Goal: Navigation & Orientation: Find specific page/section

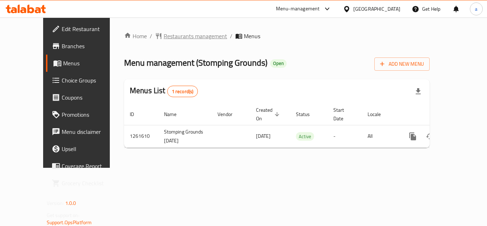
click at [164, 32] on span "Restaurants management" at bounding box center [195, 36] width 63 height 9
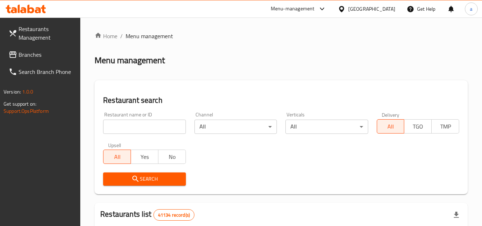
click at [136, 122] on input "search" at bounding box center [144, 126] width 82 height 14
paste input "685203"
type input "685203"
click button "Search" at bounding box center [144, 178] width 82 height 13
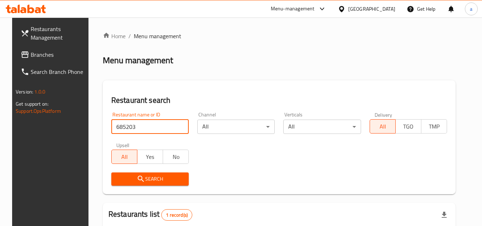
click at [59, 54] on span "Branches" at bounding box center [59, 54] width 56 height 9
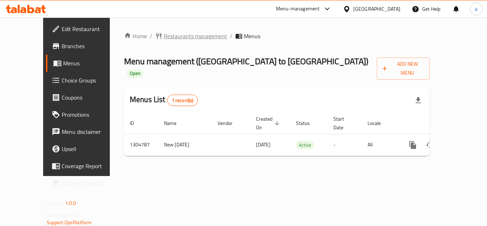
click at [164, 35] on span "Restaurants management" at bounding box center [195, 36] width 63 height 9
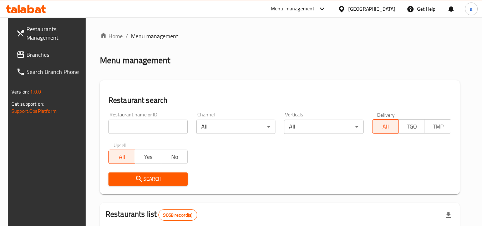
click at [148, 121] on input "search" at bounding box center [147, 126] width 79 height 14
paste input "703418"
type input "703418"
click button "Search" at bounding box center [147, 178] width 79 height 13
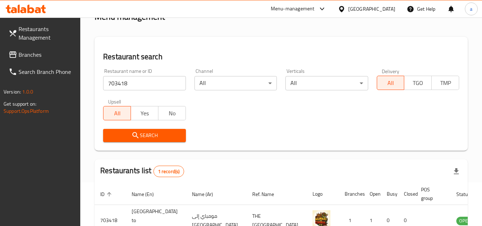
scroll to position [92, 0]
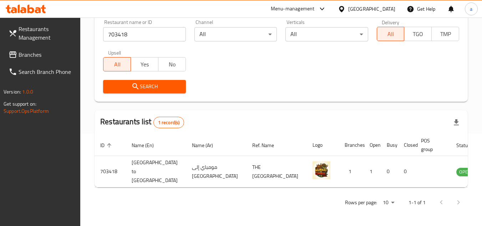
drag, startPoint x: 26, startPoint y: 52, endPoint x: 4, endPoint y: 60, distance: 22.5
click at [26, 52] on span "Branches" at bounding box center [47, 54] width 56 height 9
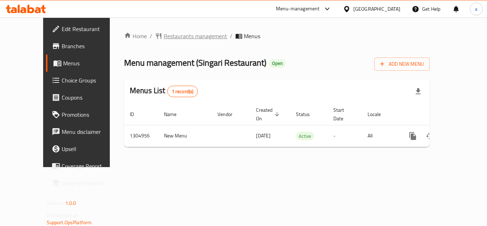
click at [171, 38] on span "Restaurants management" at bounding box center [195, 36] width 63 height 9
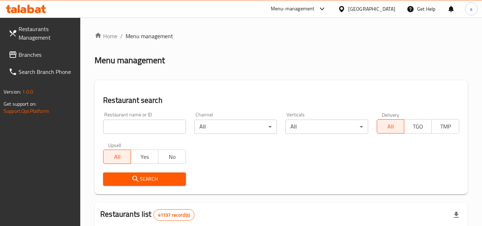
click at [144, 126] on input "search" at bounding box center [144, 126] width 82 height 14
paste input "703461"
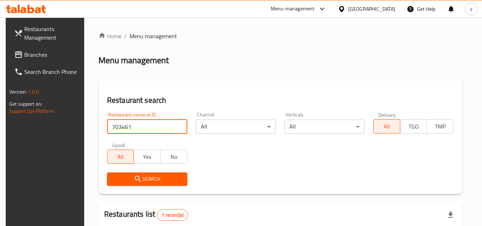
type input "703461"
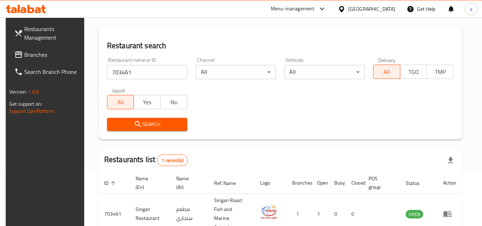
scroll to position [92, 0]
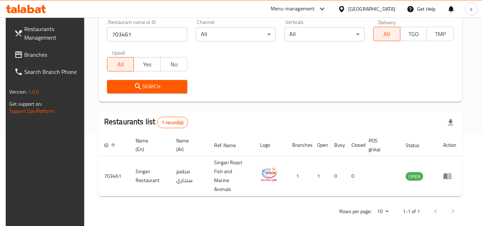
click at [41, 51] on span "Branches" at bounding box center [52, 54] width 56 height 9
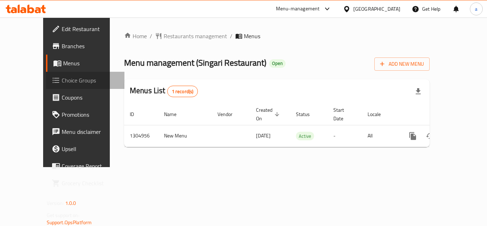
click at [62, 76] on span "Choice Groups" at bounding box center [90, 80] width 57 height 9
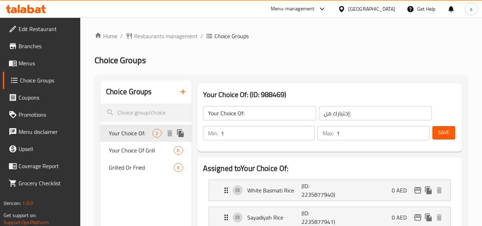
click at [144, 133] on span "Your Choice Of:" at bounding box center [130, 133] width 43 height 9
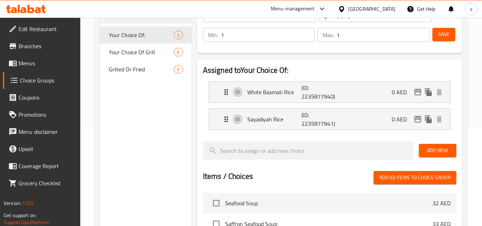
scroll to position [107, 0]
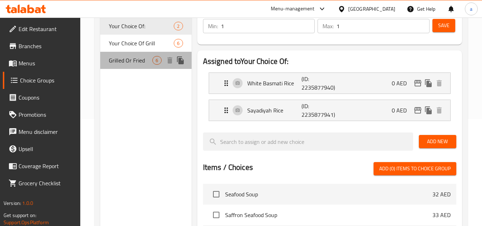
click at [135, 60] on span "Grilled Or Fried" at bounding box center [130, 60] width 43 height 9
type input "Grilled Or Fried"
type input "مشوي او مقلي"
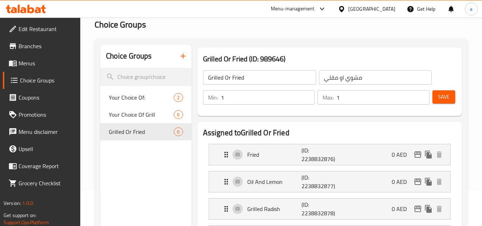
scroll to position [0, 0]
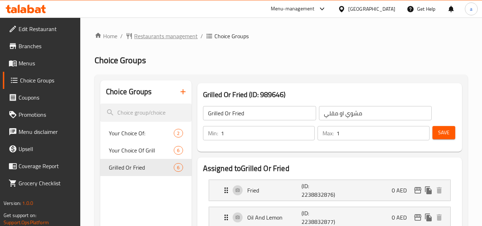
click at [158, 37] on span "Restaurants management" at bounding box center [165, 36] width 63 height 9
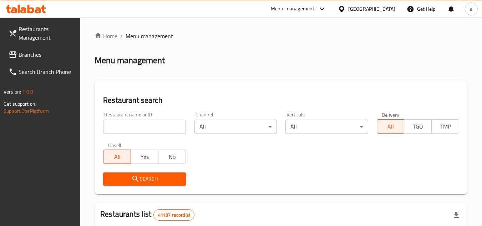
click at [53, 51] on span "Branches" at bounding box center [47, 54] width 56 height 9
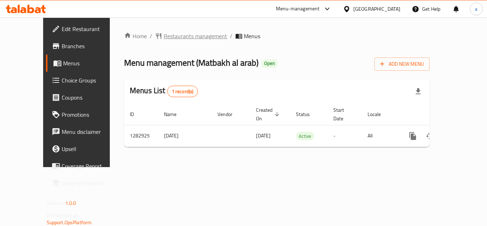
click at [164, 38] on span "Restaurants management" at bounding box center [195, 36] width 63 height 9
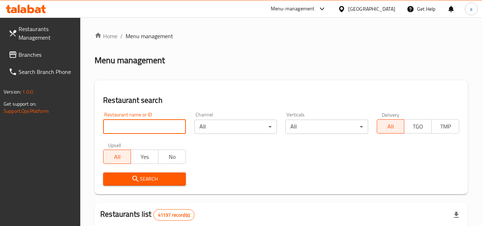
drag, startPoint x: 126, startPoint y: 127, endPoint x: 126, endPoint y: 121, distance: 5.7
click at [126, 127] on input "search" at bounding box center [144, 126] width 82 height 14
paste input "695041"
type input "695041"
click button "Search" at bounding box center [144, 178] width 82 height 13
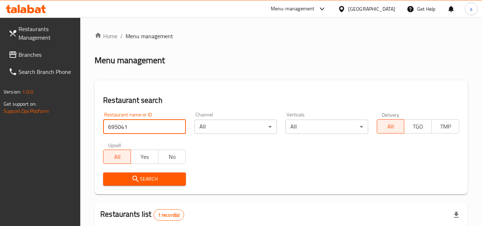
drag, startPoint x: 38, startPoint y: 53, endPoint x: 20, endPoint y: 56, distance: 18.4
click at [38, 53] on span "Branches" at bounding box center [47, 54] width 56 height 9
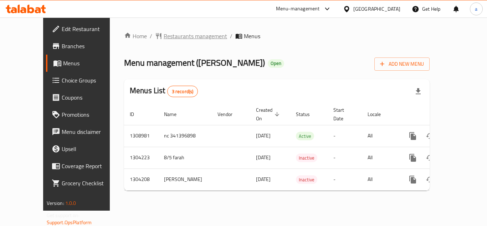
click at [164, 32] on span "Restaurants management" at bounding box center [195, 36] width 63 height 9
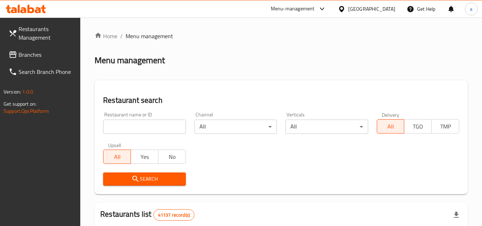
click at [133, 129] on input "search" at bounding box center [144, 126] width 82 height 14
paste input "703088"
type input "703088"
click button "Search" at bounding box center [144, 178] width 82 height 13
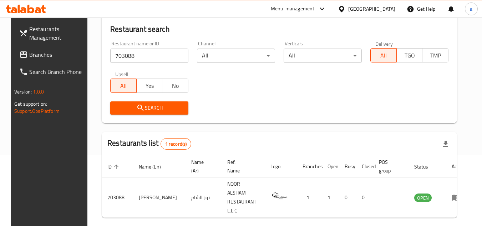
scroll to position [86, 0]
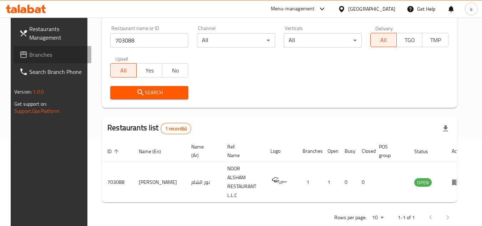
click at [43, 51] on span "Branches" at bounding box center [57, 54] width 56 height 9
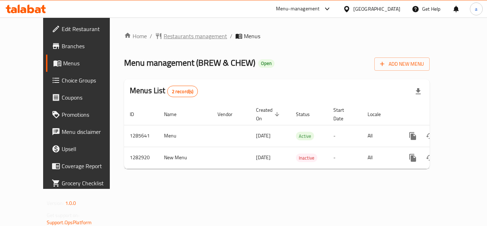
click at [164, 37] on span "Restaurants management" at bounding box center [195, 36] width 63 height 9
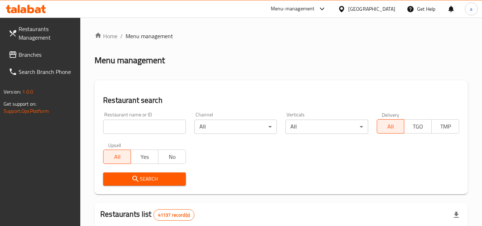
click at [119, 121] on input "search" at bounding box center [144, 126] width 82 height 14
paste input "695049"
type input "695049"
click button "Search" at bounding box center [144, 178] width 82 height 13
click at [40, 51] on span "Branches" at bounding box center [47, 54] width 56 height 9
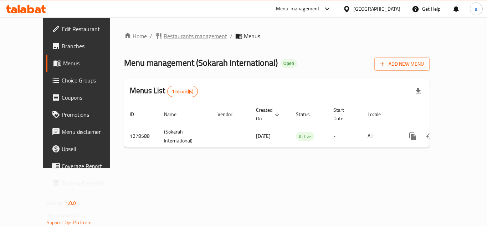
click at [164, 40] on span "Restaurants management" at bounding box center [195, 36] width 63 height 9
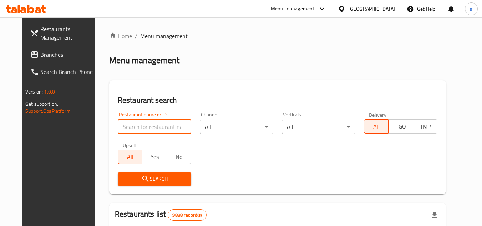
drag, startPoint x: 177, startPoint y: 127, endPoint x: 171, endPoint y: 127, distance: 5.7
click at [177, 127] on input "search" at bounding box center [154, 126] width 73 height 14
paste input "692953"
type input "692953"
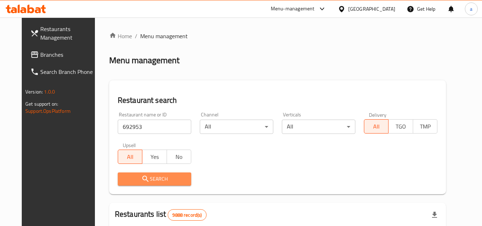
click at [123, 176] on span "Search" at bounding box center [154, 178] width 62 height 9
click at [122, 176] on div at bounding box center [241, 113] width 482 height 226
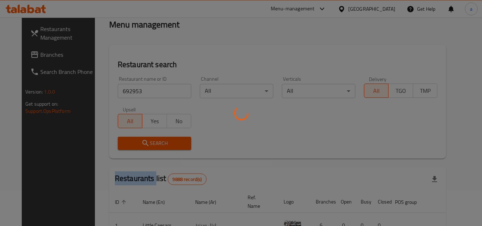
scroll to position [101, 0]
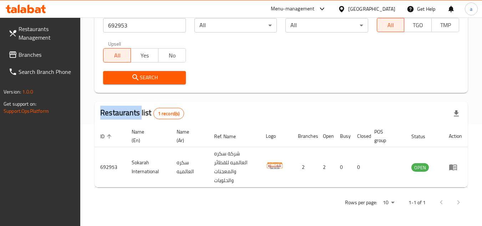
click at [40, 55] on span "Branches" at bounding box center [47, 54] width 56 height 9
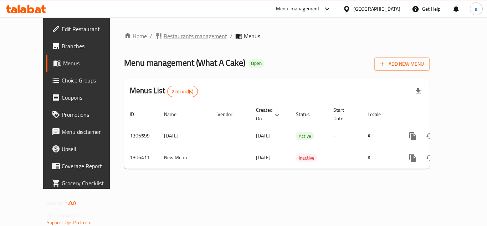
click at [169, 39] on span "Restaurants management" at bounding box center [195, 36] width 63 height 9
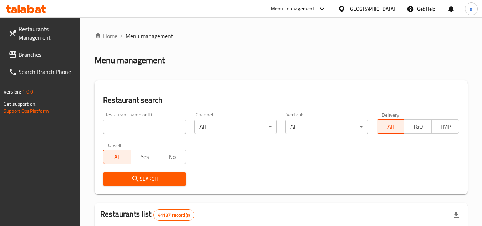
click at [150, 128] on input "search" at bounding box center [144, 126] width 82 height 14
paste input "704025"
type input "704025"
click button "Search" at bounding box center [144, 178] width 82 height 13
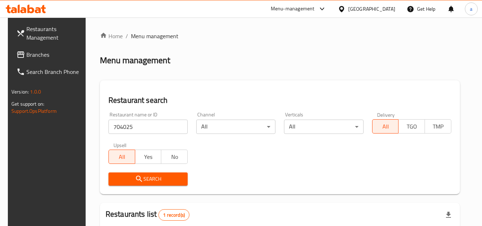
scroll to position [92, 0]
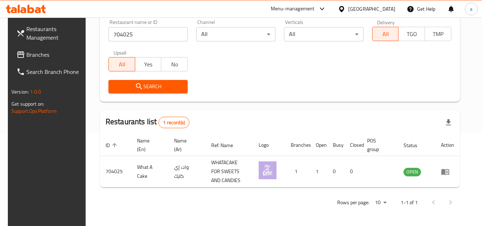
click at [34, 52] on span "Branches" at bounding box center [54, 54] width 56 height 9
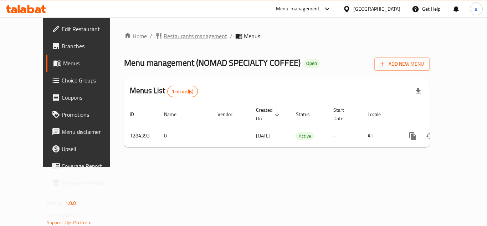
click at [169, 35] on span "Restaurants management" at bounding box center [195, 36] width 63 height 9
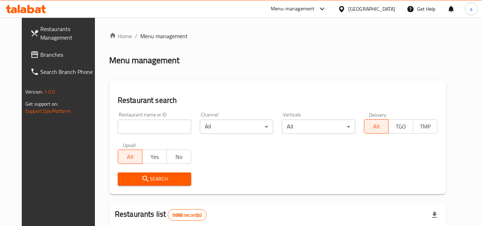
click at [125, 117] on div "Restaurant name or ID Restaurant name or ID" at bounding box center [154, 123] width 73 height 22
click at [124, 126] on input "search" at bounding box center [154, 126] width 73 height 14
paste input "695641"
type input "695641"
click button "Search" at bounding box center [154, 178] width 73 height 13
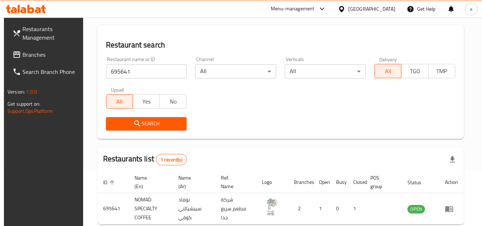
scroll to position [92, 0]
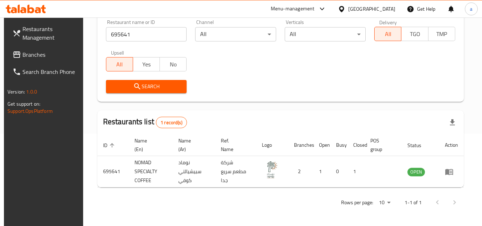
click at [46, 55] on span "Branches" at bounding box center [50, 54] width 56 height 9
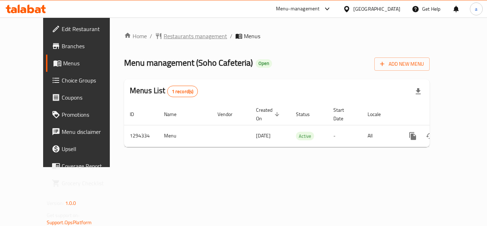
click at [164, 33] on span "Restaurants management" at bounding box center [195, 36] width 63 height 9
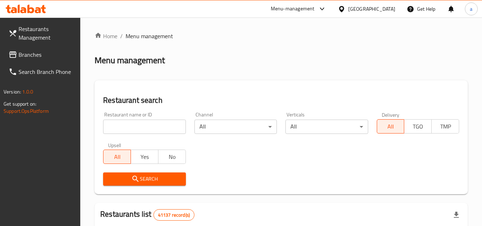
click at [152, 121] on input "search" at bounding box center [144, 126] width 82 height 14
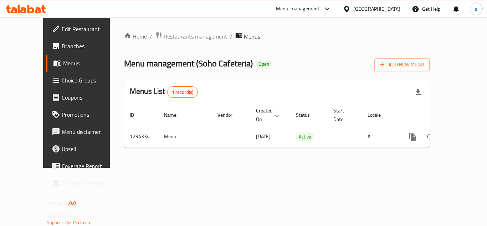
click at [164, 35] on span "Restaurants management" at bounding box center [195, 36] width 63 height 9
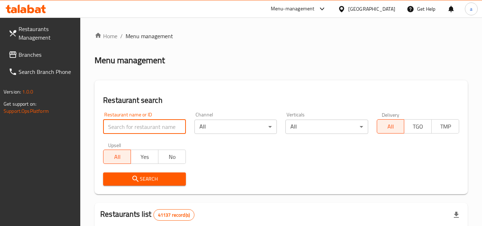
click at [156, 133] on input "search" at bounding box center [144, 126] width 82 height 14
paste input "699741"
type input "699741"
click button "Search" at bounding box center [144, 178] width 82 height 13
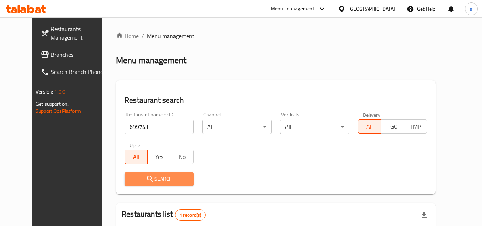
click at [181, 172] on button "Search" at bounding box center [158, 178] width 69 height 13
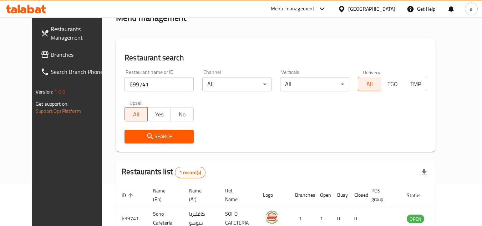
scroll to position [86, 0]
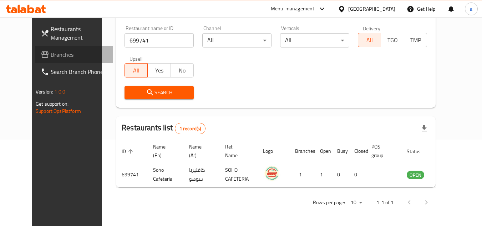
click at [51, 55] on span "Branches" at bounding box center [79, 54] width 56 height 9
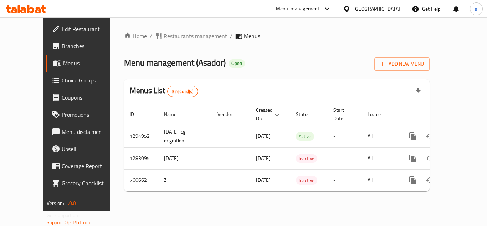
click at [170, 35] on span "Restaurants management" at bounding box center [195, 36] width 63 height 9
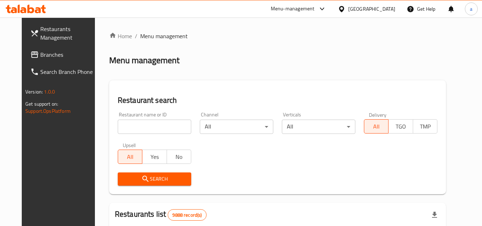
click at [161, 123] on input "search" at bounding box center [154, 126] width 73 height 14
paste input "648295"
type input "648295"
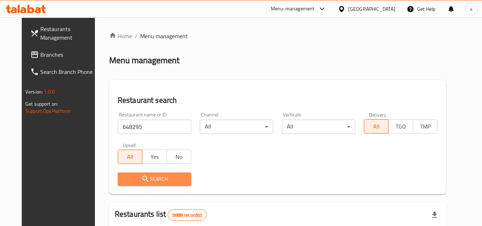
click at [154, 179] on span "Search" at bounding box center [154, 178] width 62 height 9
click at [154, 179] on div at bounding box center [241, 113] width 482 height 226
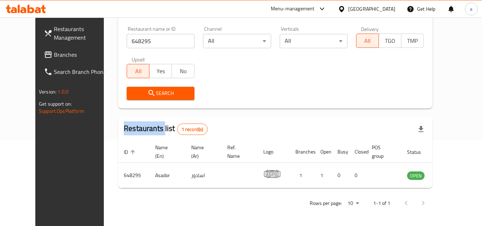
scroll to position [86, 0]
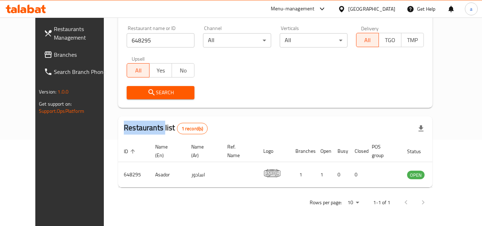
click at [54, 56] on span "Branches" at bounding box center [82, 54] width 56 height 9
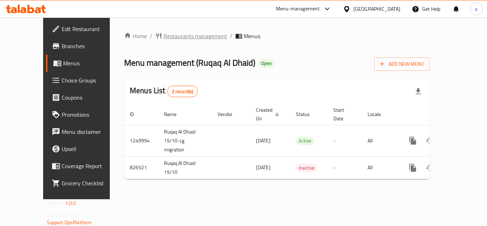
click at [177, 32] on span "Restaurants management" at bounding box center [195, 36] width 63 height 9
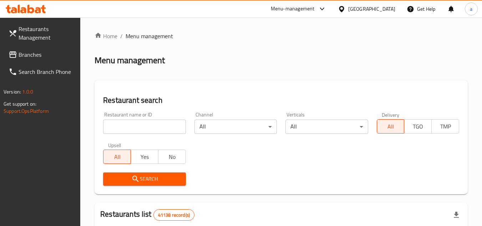
click at [127, 130] on input "search" at bounding box center [144, 126] width 82 height 14
paste input "655439"
type input "655439"
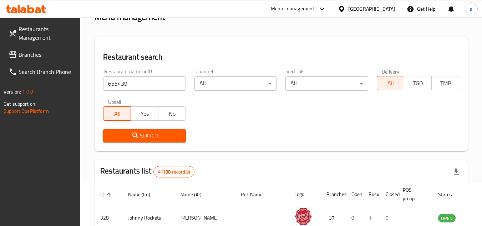
scroll to position [143, 0]
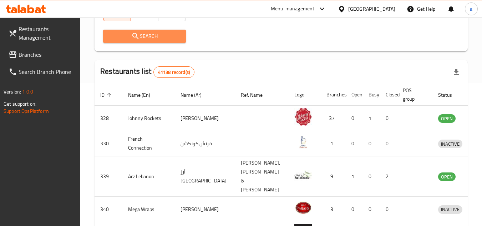
click at [165, 41] on button "Search" at bounding box center [144, 36] width 82 height 13
click at [165, 41] on div at bounding box center [241, 113] width 482 height 226
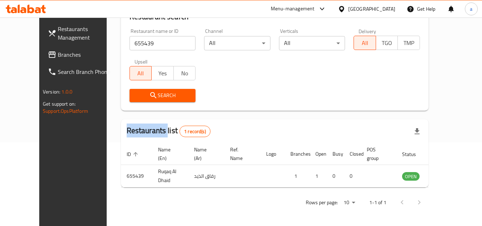
scroll to position [86, 0]
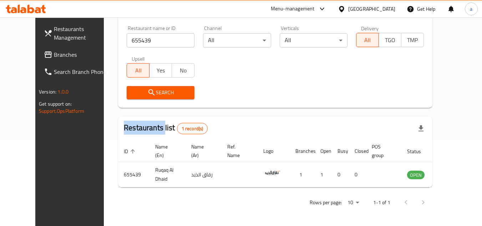
click at [54, 51] on span "Branches" at bounding box center [82, 54] width 56 height 9
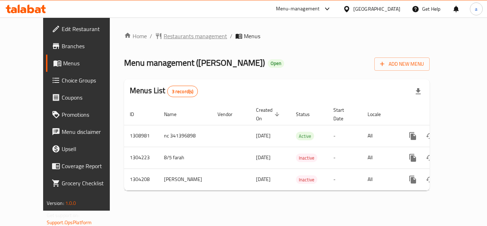
click at [169, 36] on span "Restaurants management" at bounding box center [195, 36] width 63 height 9
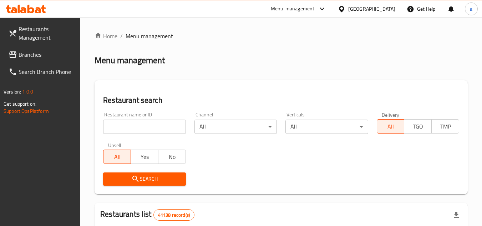
click at [142, 122] on input "search" at bounding box center [144, 126] width 82 height 14
paste input "703088"
type input "703088"
click button "Search" at bounding box center [144, 178] width 82 height 13
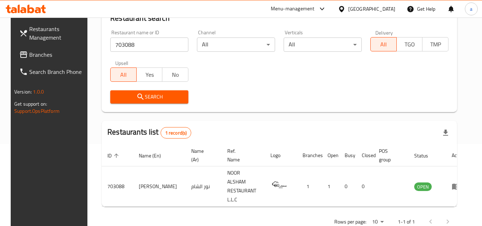
scroll to position [86, 0]
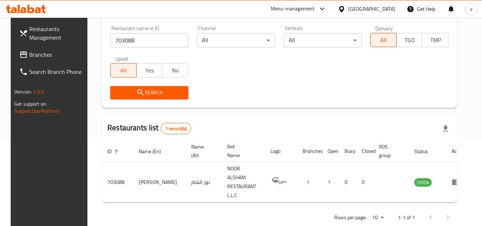
drag, startPoint x: 39, startPoint y: 48, endPoint x: 4, endPoint y: 68, distance: 40.5
click at [39, 48] on link "Branches" at bounding box center [53, 54] width 78 height 17
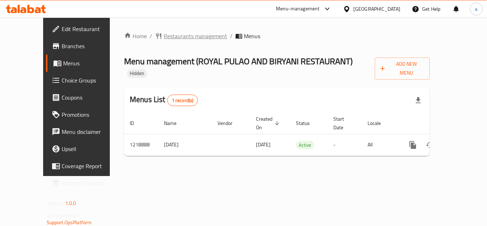
click at [164, 34] on span "Restaurants management" at bounding box center [195, 36] width 63 height 9
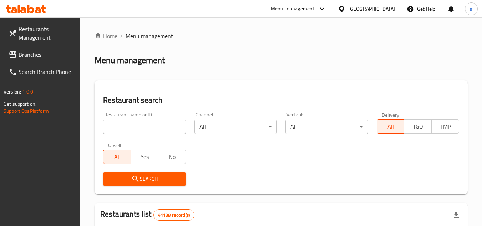
click at [141, 131] on input "search" at bounding box center [144, 126] width 82 height 14
paste input "672842"
type input "672842"
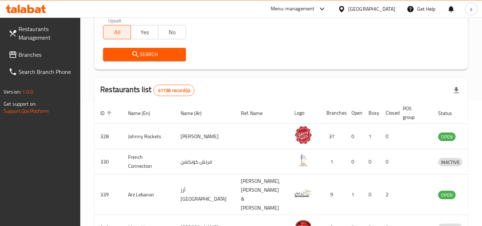
scroll to position [36, 0]
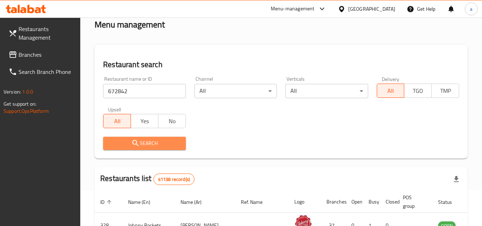
click at [123, 149] on button "Search" at bounding box center [144, 143] width 82 height 13
click at [123, 149] on div at bounding box center [241, 113] width 482 height 226
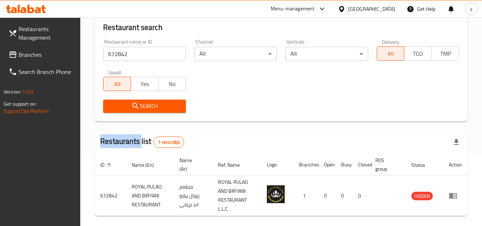
scroll to position [101, 0]
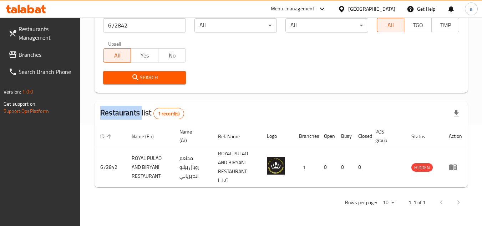
drag, startPoint x: 41, startPoint y: 47, endPoint x: 37, endPoint y: 56, distance: 10.3
click at [41, 47] on link "Branches" at bounding box center [42, 54] width 78 height 17
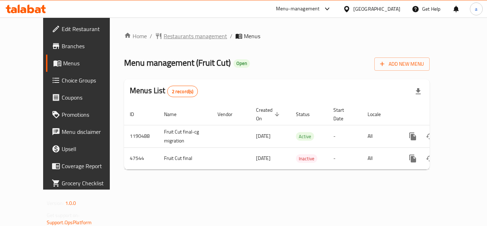
click at [186, 36] on span "Restaurants management" at bounding box center [195, 36] width 63 height 9
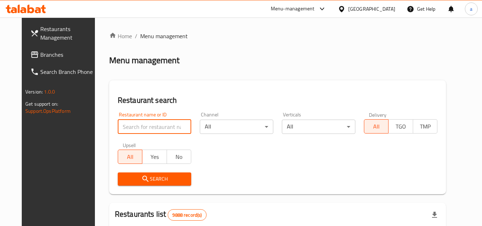
click at [156, 127] on input "search" at bounding box center [154, 126] width 73 height 14
paste input "24156"
type input "24156"
click button "Search" at bounding box center [154, 178] width 73 height 13
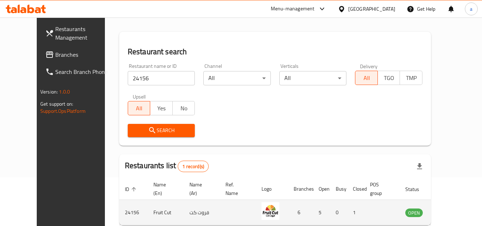
scroll to position [86, 0]
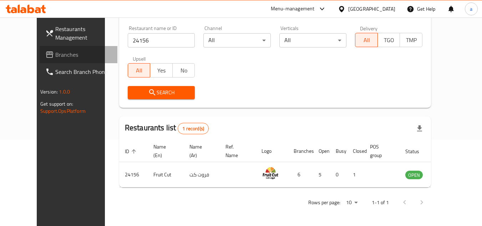
click at [55, 50] on span "Branches" at bounding box center [83, 54] width 56 height 9
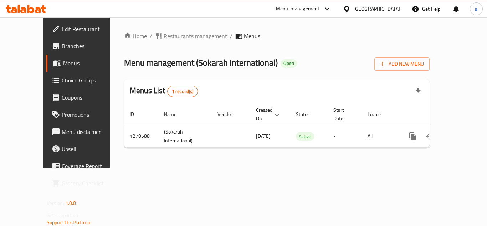
click at [168, 34] on span "Restaurants management" at bounding box center [195, 36] width 63 height 9
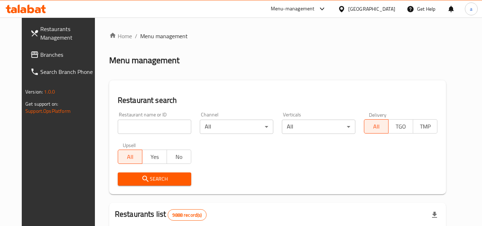
click at [136, 124] on input "search" at bounding box center [154, 126] width 73 height 14
paste input "692953"
type input "692953"
click button "Search" at bounding box center [154, 178] width 73 height 13
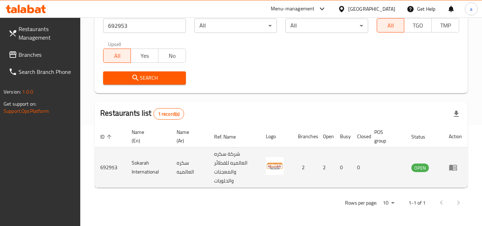
scroll to position [101, 0]
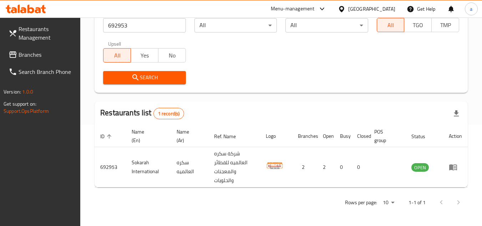
click at [41, 54] on span "Branches" at bounding box center [47, 54] width 56 height 9
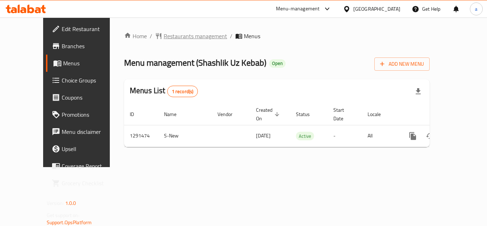
click at [165, 37] on span "Restaurants management" at bounding box center [195, 36] width 63 height 9
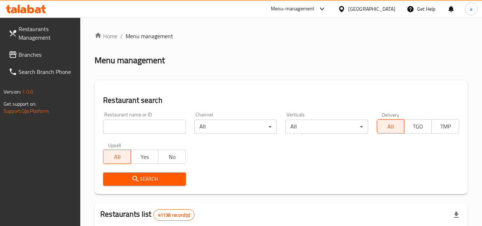
click at [122, 120] on input "search" at bounding box center [144, 126] width 82 height 14
paste input "698737"
type input "698737"
click at [169, 180] on span "Search" at bounding box center [144, 178] width 71 height 9
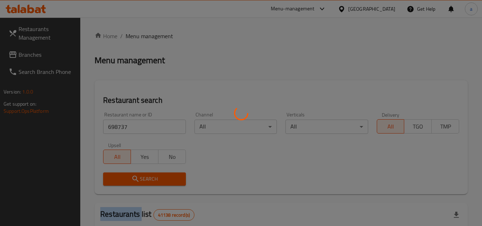
click at [169, 180] on div at bounding box center [241, 113] width 482 height 226
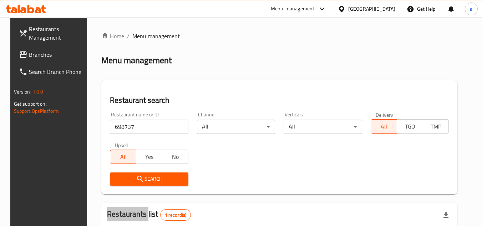
scroll to position [86, 0]
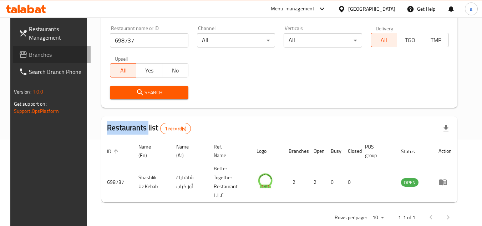
click at [72, 53] on span "Branches" at bounding box center [57, 54] width 56 height 9
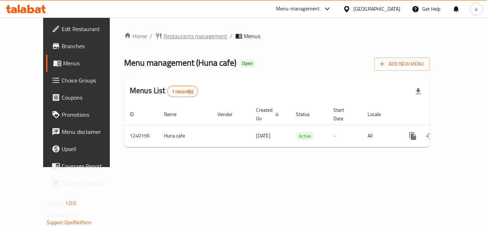
click at [164, 35] on span "Restaurants management" at bounding box center [195, 36] width 63 height 9
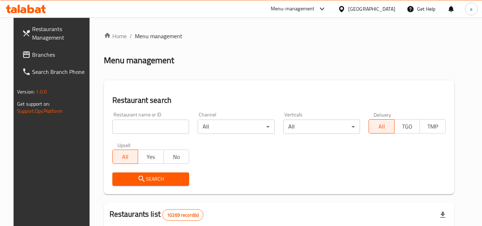
click at [150, 129] on input "search" at bounding box center [150, 126] width 77 height 14
paste input "680251"
type input "680251"
click at [146, 175] on span "Search" at bounding box center [151, 178] width 66 height 9
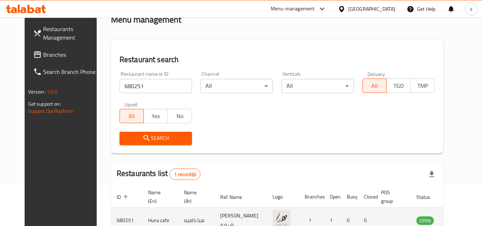
scroll to position [86, 0]
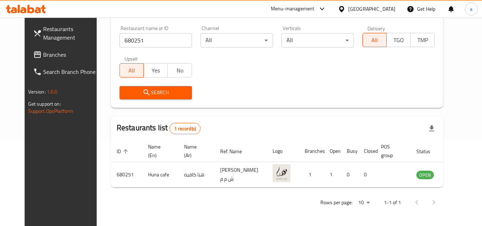
click at [63, 52] on span "Branches" at bounding box center [71, 54] width 56 height 9
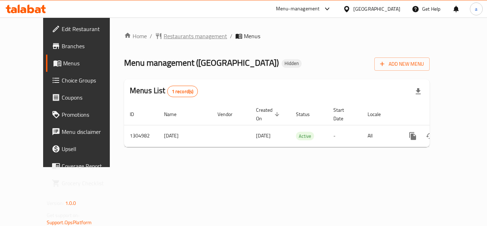
click at [164, 38] on span "Restaurants management" at bounding box center [195, 36] width 63 height 9
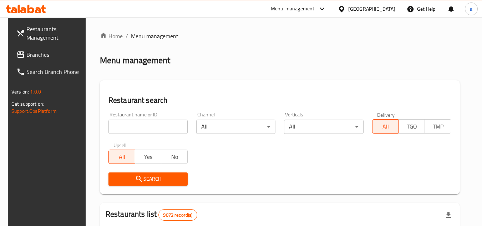
click at [38, 61] on link "Branches" at bounding box center [50, 54] width 78 height 17
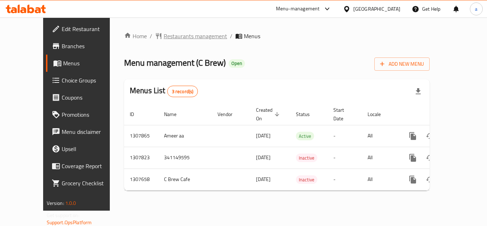
click at [165, 32] on span "Restaurants management" at bounding box center [195, 36] width 63 height 9
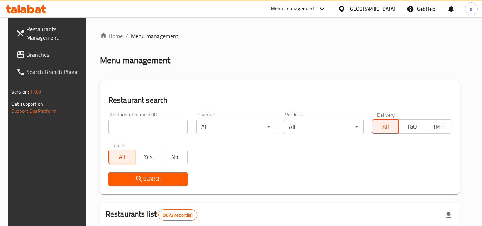
click at [125, 109] on div "Restaurant name or ID Restaurant name or ID" at bounding box center [148, 123] width 88 height 30
click at [140, 130] on input "search" at bounding box center [147, 126] width 79 height 14
paste input "704575"
type input "704575"
click button "Search" at bounding box center [147, 178] width 79 height 13
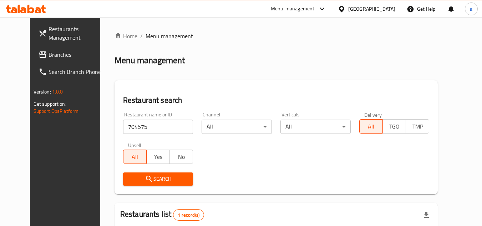
scroll to position [86, 0]
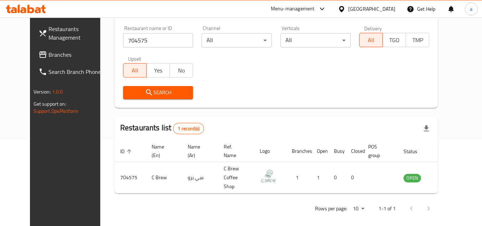
click at [49, 51] on span "Branches" at bounding box center [76, 54] width 56 height 9
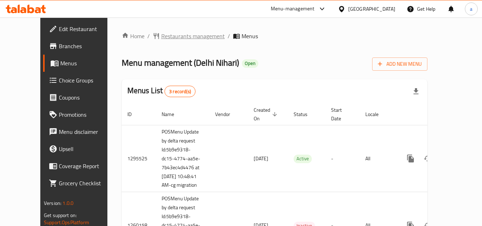
click at [161, 34] on span "Restaurants management" at bounding box center [192, 36] width 63 height 9
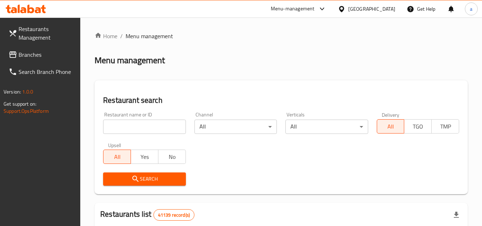
click at [134, 134] on div "Restaurant name or ID Restaurant name or ID" at bounding box center [144, 123] width 91 height 30
click at [137, 132] on input "search" at bounding box center [144, 126] width 82 height 14
paste input "12616"
type input "12616"
click button "Search" at bounding box center [144, 178] width 82 height 13
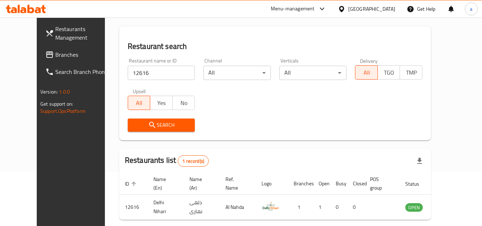
scroll to position [86, 0]
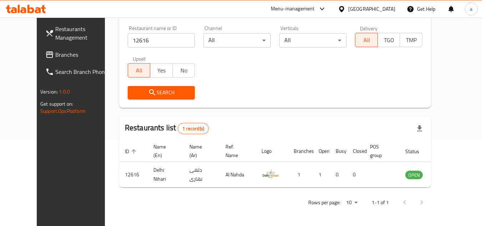
click at [69, 57] on span "Branches" at bounding box center [83, 54] width 56 height 9
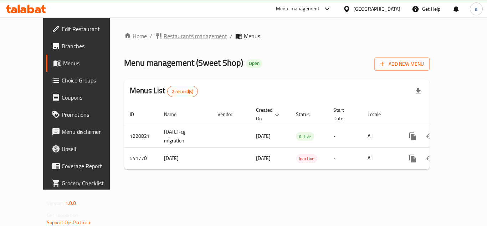
click at [170, 34] on span "Restaurants management" at bounding box center [195, 36] width 63 height 9
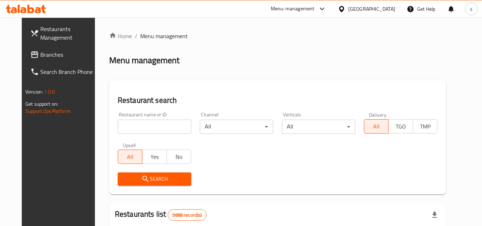
click at [171, 129] on input "search" at bounding box center [154, 126] width 73 height 14
paste input "635620"
type input "635620"
click at [48, 59] on link "Branches" at bounding box center [64, 54] width 78 height 17
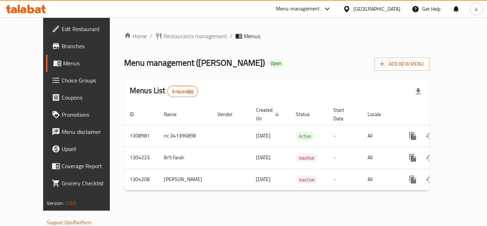
click at [163, 30] on div "Home / Restaurants management / Menus Menu management ( [PERSON_NAME] ) Open Ad…" at bounding box center [277, 113] width 334 height 193
click at [181, 30] on div "Home / Restaurants management / Menus Menu management ( Nour Elsham ) Open Add …" at bounding box center [277, 113] width 334 height 193
click at [178, 34] on span "Restaurants management" at bounding box center [195, 36] width 63 height 9
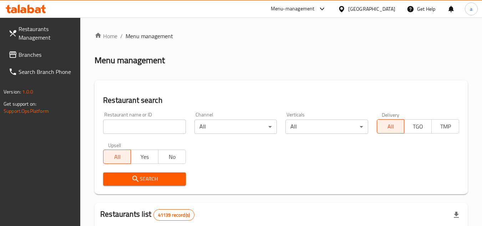
click at [111, 127] on input "search" at bounding box center [144, 126] width 82 height 14
paste input "703088"
type input "703088"
click button "Search" at bounding box center [144, 178] width 82 height 13
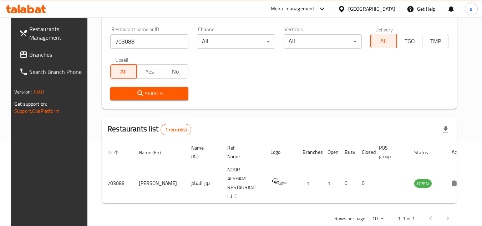
scroll to position [86, 0]
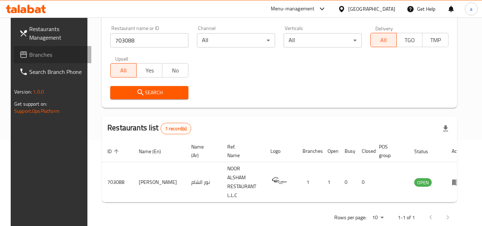
click at [38, 51] on span "Branches" at bounding box center [57, 54] width 56 height 9
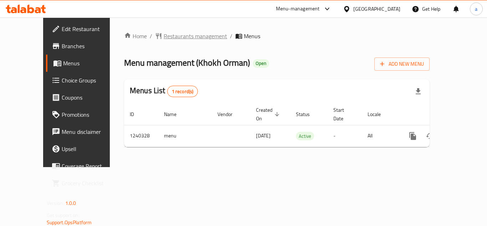
click at [171, 32] on span "Restaurants management" at bounding box center [195, 36] width 63 height 9
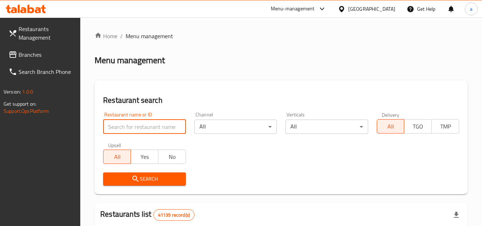
click at [121, 123] on input "search" at bounding box center [144, 126] width 82 height 14
paste input "680308"
type input "680308"
click button "Search" at bounding box center [144, 178] width 82 height 13
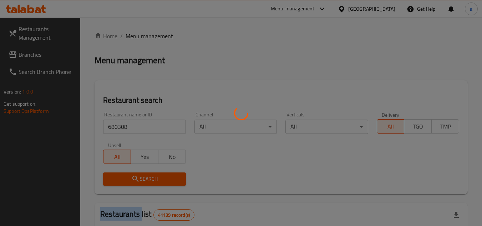
click at [151, 178] on div at bounding box center [241, 113] width 482 height 226
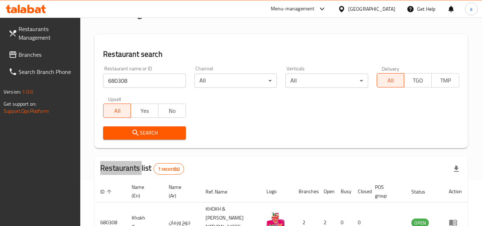
scroll to position [92, 0]
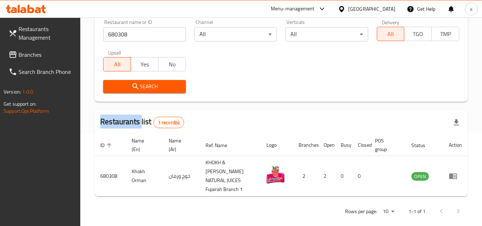
click at [43, 57] on span "Branches" at bounding box center [47, 54] width 56 height 9
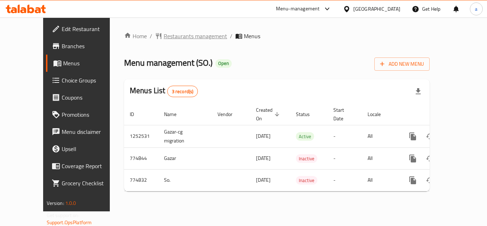
click at [164, 37] on span "Restaurants management" at bounding box center [195, 36] width 63 height 9
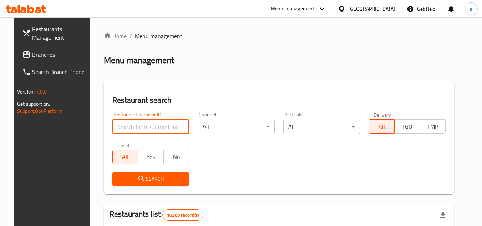
click at [145, 127] on input "search" at bounding box center [150, 126] width 77 height 14
paste input "652055"
type input "652055"
click button "Search" at bounding box center [150, 178] width 77 height 13
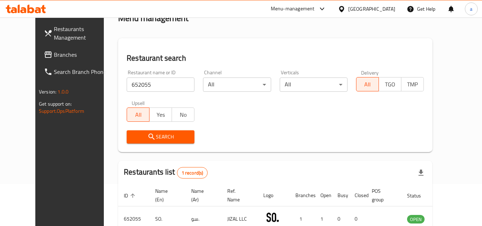
scroll to position [86, 0]
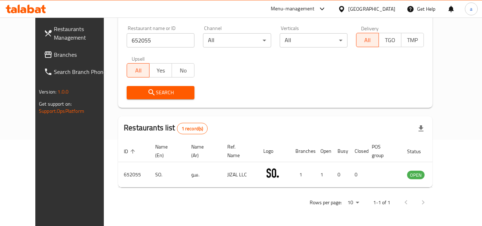
click at [54, 51] on span "Branches" at bounding box center [82, 54] width 56 height 9
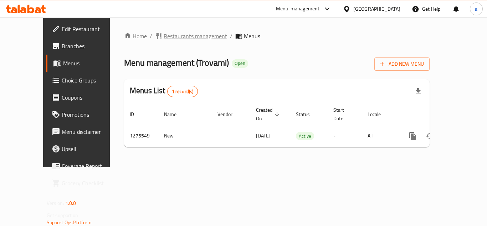
click at [164, 34] on span "Restaurants management" at bounding box center [195, 36] width 63 height 9
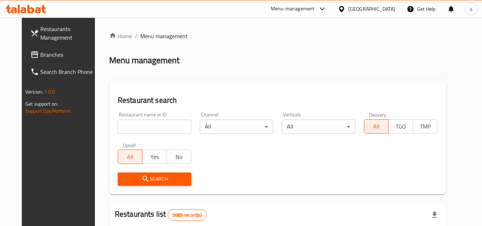
click at [138, 135] on div "Restaurant name or ID Restaurant name or ID" at bounding box center [154, 123] width 82 height 30
click at [135, 129] on input "search" at bounding box center [154, 126] width 73 height 14
paste input "691618"
type input "691618"
click button "Search" at bounding box center [154, 178] width 73 height 13
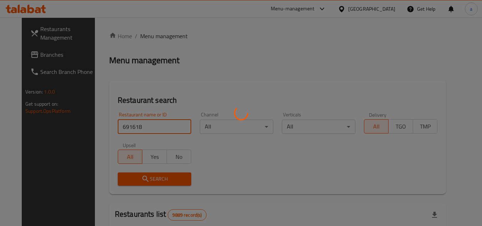
click button "Search" at bounding box center [154, 178] width 73 height 13
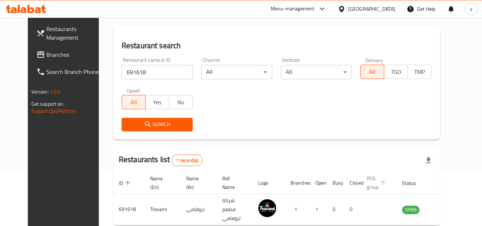
scroll to position [86, 0]
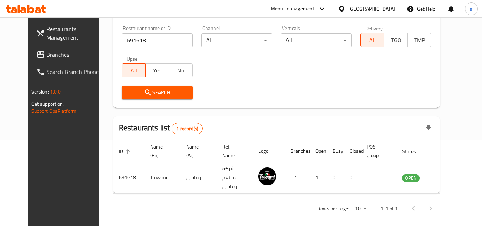
click at [50, 55] on span "Branches" at bounding box center [74, 54] width 56 height 9
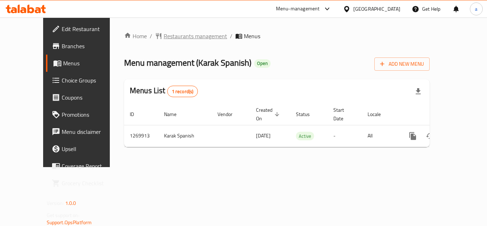
click at [164, 36] on span "Restaurants management" at bounding box center [195, 36] width 63 height 9
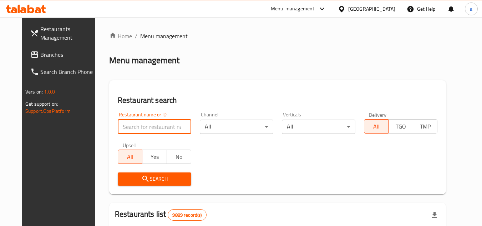
click at [137, 128] on input "search" at bounding box center [154, 126] width 73 height 14
paste input "688901"
type input "688901"
click button "Search" at bounding box center [154, 178] width 73 height 13
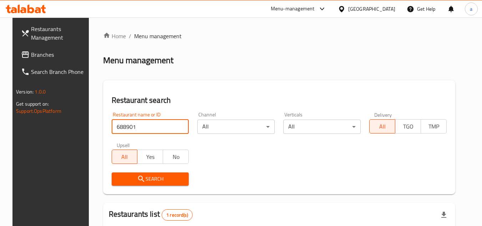
click button "Search" at bounding box center [150, 178] width 77 height 13
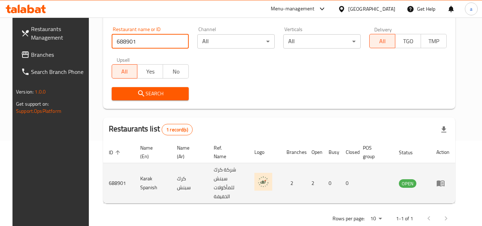
scroll to position [86, 0]
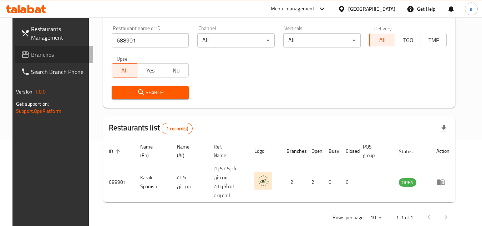
click at [40, 55] on span "Branches" at bounding box center [59, 54] width 56 height 9
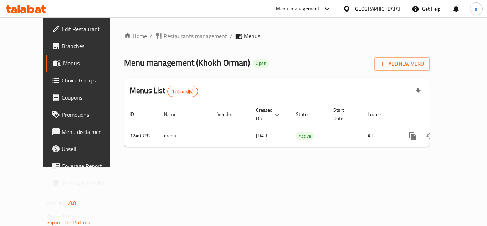
click at [164, 37] on span "Restaurants management" at bounding box center [195, 36] width 63 height 9
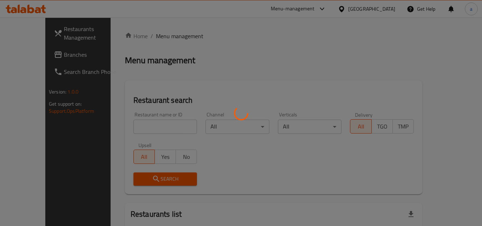
click at [145, 128] on div at bounding box center [241, 113] width 482 height 226
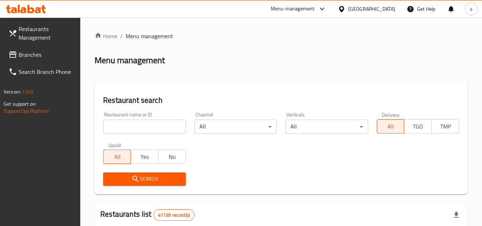
click at [70, 121] on div "Restaurants Management Branches Search Branch Phone Version: 1.0.0 Get support …" at bounding box center [40, 130] width 81 height 226
click at [132, 124] on input "search" at bounding box center [144, 126] width 82 height 14
paste input "680308"
type input "680308"
click button "Search" at bounding box center [144, 178] width 82 height 13
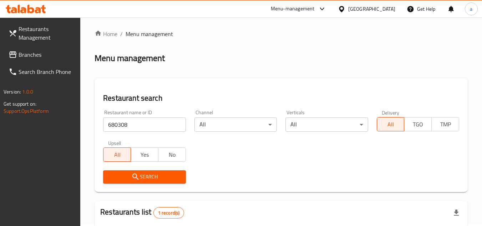
scroll to position [92, 0]
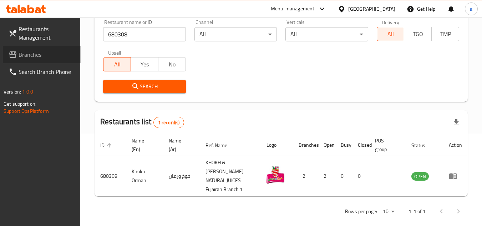
click at [56, 53] on span "Branches" at bounding box center [47, 54] width 56 height 9
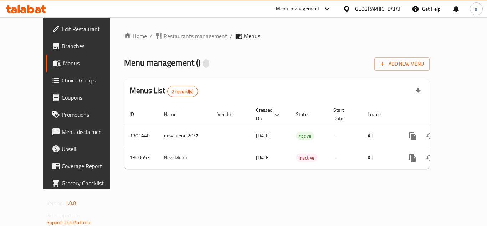
click at [183, 40] on span "Restaurants management" at bounding box center [195, 36] width 63 height 9
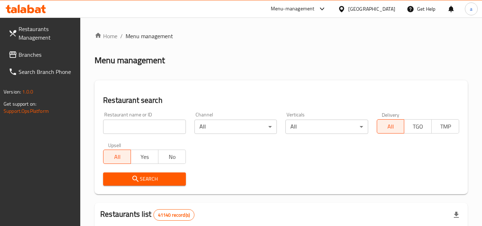
click at [136, 129] on input "search" at bounding box center [144, 126] width 82 height 14
paste input "701762"
type input "701762"
click button "Search" at bounding box center [144, 178] width 82 height 13
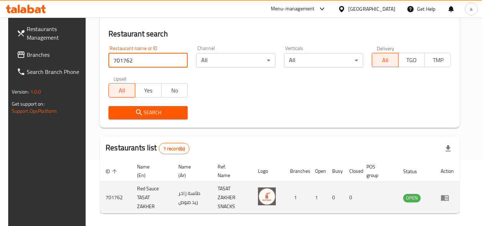
scroll to position [92, 0]
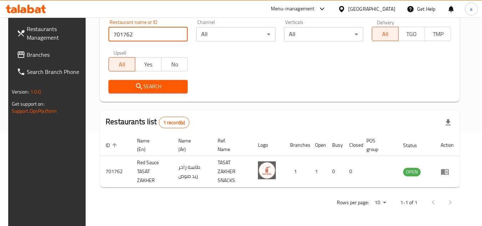
click at [27, 54] on span "Branches" at bounding box center [55, 54] width 56 height 9
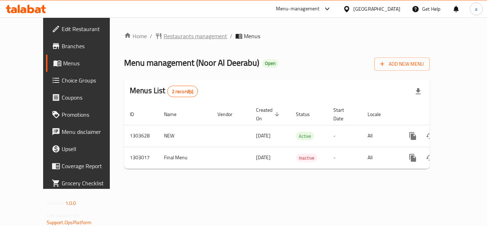
click at [165, 39] on span "Restaurants management" at bounding box center [195, 36] width 63 height 9
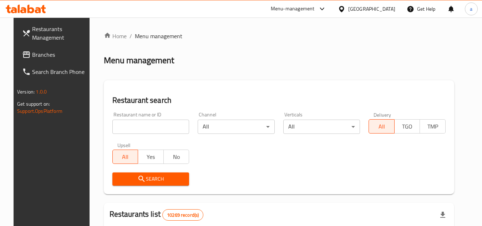
click at [143, 118] on div "Restaurant name or ID Restaurant name or ID" at bounding box center [150, 123] width 77 height 22
paste input "702638"
click at [141, 124] on input "702638" at bounding box center [150, 126] width 77 height 14
type input "702638"
click button "Search" at bounding box center [150, 178] width 77 height 13
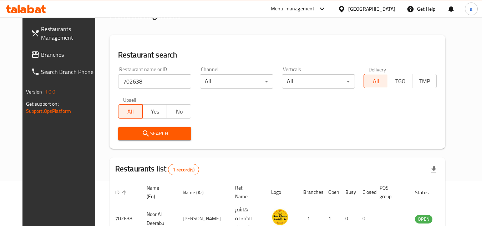
scroll to position [86, 0]
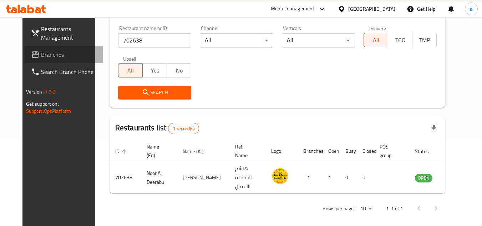
click at [42, 57] on span "Branches" at bounding box center [69, 54] width 56 height 9
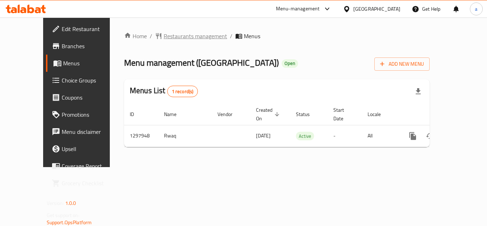
click at [164, 35] on span "Restaurants management" at bounding box center [195, 36] width 63 height 9
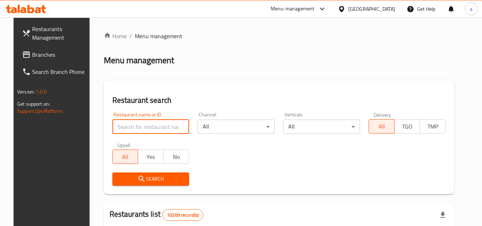
click at [147, 124] on input "search" at bounding box center [150, 126] width 77 height 14
paste input "700580"
type input "700580"
click button "Search" at bounding box center [150, 178] width 77 height 13
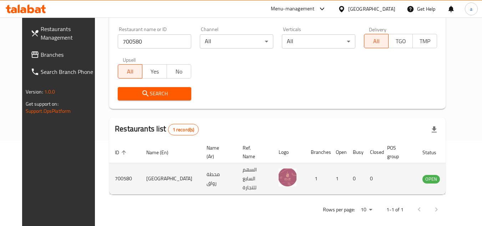
scroll to position [86, 0]
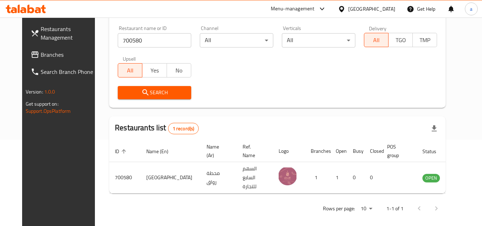
drag, startPoint x: 57, startPoint y: 59, endPoint x: 38, endPoint y: 66, distance: 19.7
click at [57, 59] on link "Branches" at bounding box center [64, 54] width 78 height 17
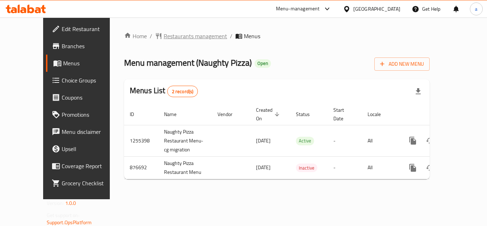
click at [164, 36] on span "Restaurants management" at bounding box center [195, 36] width 63 height 9
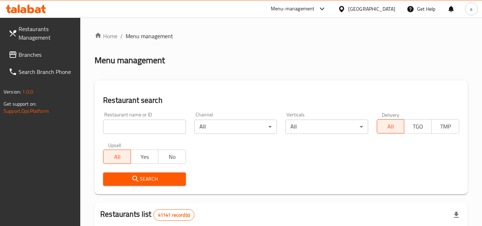
click at [146, 129] on input "search" at bounding box center [144, 126] width 82 height 14
paste input "657502"
type input "657502"
click button "Search" at bounding box center [144, 178] width 82 height 13
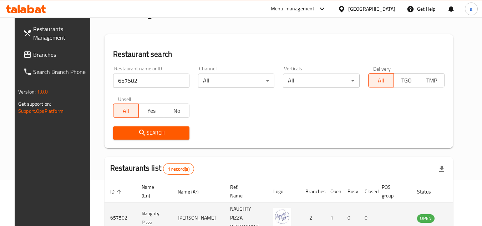
scroll to position [86, 0]
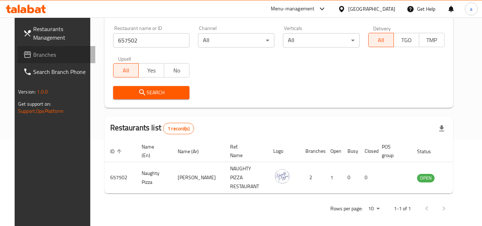
click at [33, 53] on span "Branches" at bounding box center [61, 54] width 56 height 9
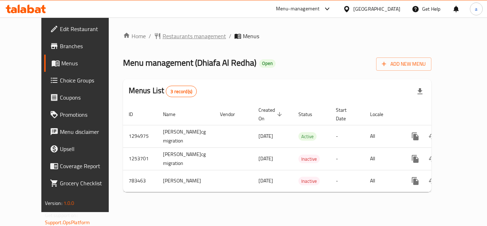
click at [171, 33] on span "Restaurants management" at bounding box center [194, 36] width 63 height 9
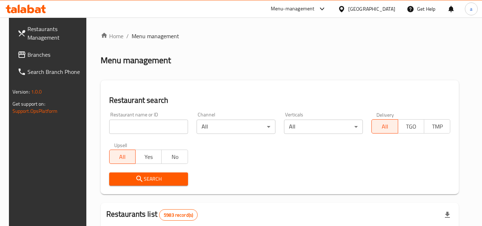
click at [147, 125] on input "search" at bounding box center [148, 126] width 79 height 14
paste input "652834"
type input "652834"
click button "Search" at bounding box center [148, 178] width 79 height 13
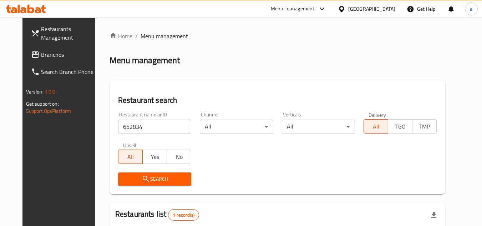
scroll to position [86, 0]
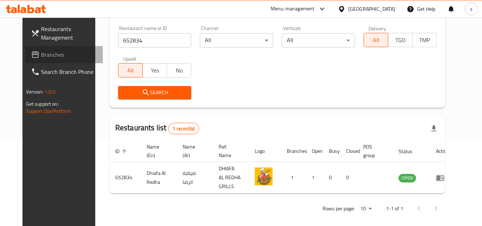
click at [41, 51] on span "Branches" at bounding box center [69, 54] width 56 height 9
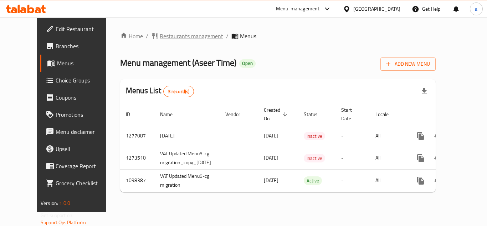
click at [174, 36] on span "Restaurants management" at bounding box center [191, 36] width 63 height 9
click at [172, 34] on span "Restaurants management" at bounding box center [191, 36] width 63 height 9
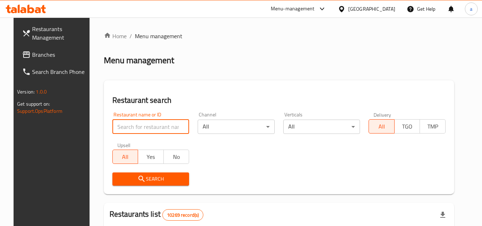
click at [123, 127] on input "search" at bounding box center [150, 126] width 77 height 14
paste input "631206"
type input "631206"
click button "Search" at bounding box center [150, 178] width 77 height 13
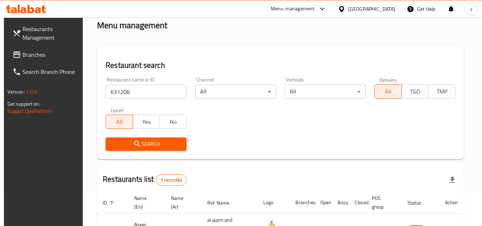
scroll to position [92, 0]
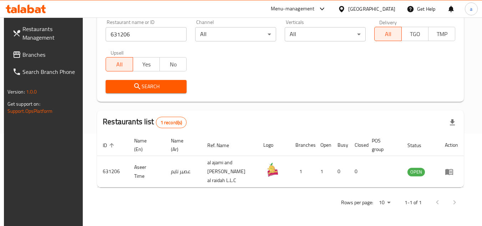
click at [34, 58] on span "Branches" at bounding box center [50, 54] width 56 height 9
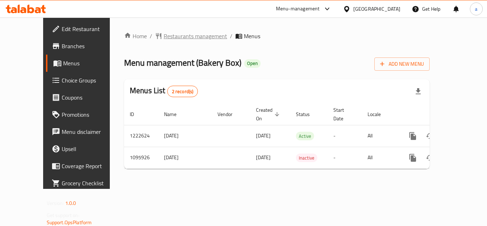
click at [164, 40] on span "Restaurants management" at bounding box center [195, 36] width 63 height 9
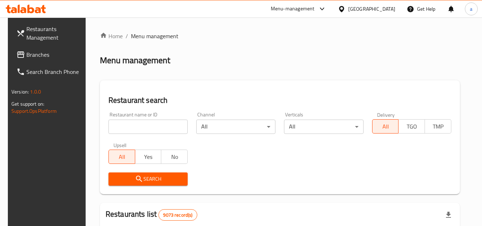
click at [121, 127] on input "search" at bounding box center [147, 126] width 79 height 14
paste input "664997"
type input "664997"
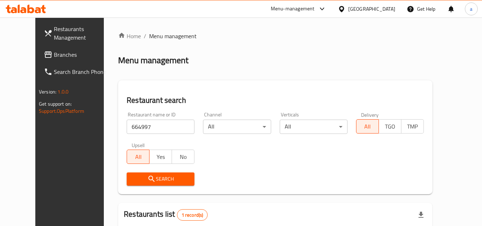
scroll to position [86, 0]
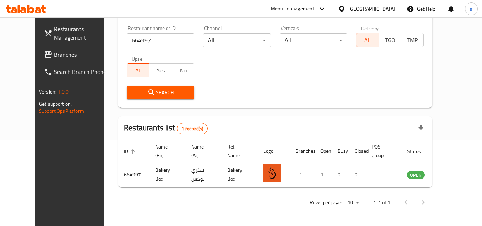
drag, startPoint x: 47, startPoint y: 53, endPoint x: 1, endPoint y: 68, distance: 48.5
click at [54, 53] on span "Branches" at bounding box center [82, 54] width 56 height 9
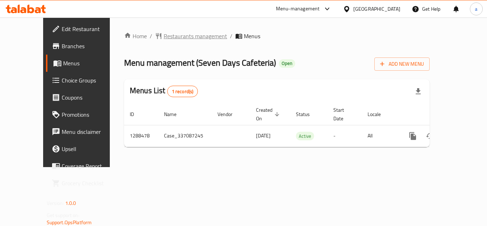
click at [168, 37] on span "Restaurants management" at bounding box center [195, 36] width 63 height 9
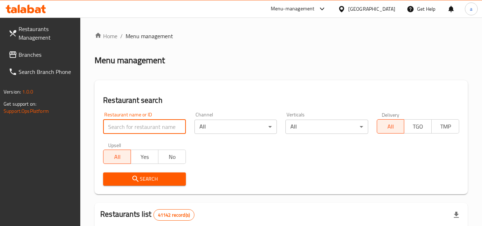
click at [109, 130] on input "search" at bounding box center [144, 126] width 82 height 14
paste input "697181"
type input "697181"
click button "Search" at bounding box center [144, 178] width 82 height 13
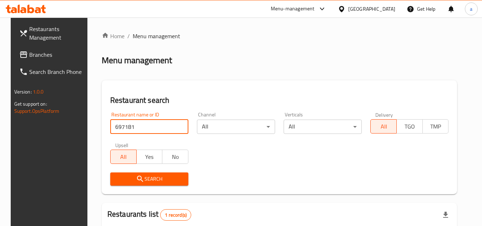
scroll to position [86, 0]
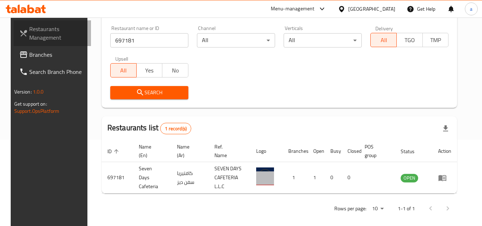
click at [35, 42] on span "Restaurants Management" at bounding box center [57, 33] width 56 height 17
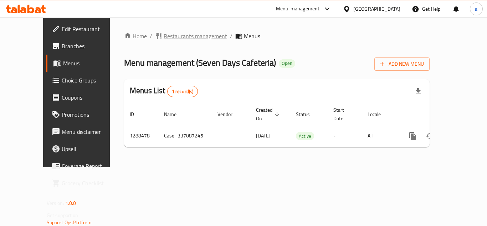
click at [177, 38] on span "Restaurants management" at bounding box center [195, 36] width 63 height 9
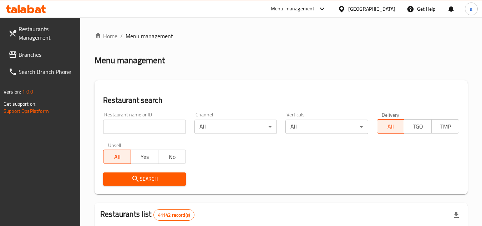
click at [135, 115] on div "Restaurant name or ID Restaurant name or ID" at bounding box center [144, 123] width 82 height 22
paste input "697181"
click at [140, 122] on input "697181" at bounding box center [144, 126] width 82 height 14
type input "697181"
click button "Search" at bounding box center [144, 178] width 82 height 13
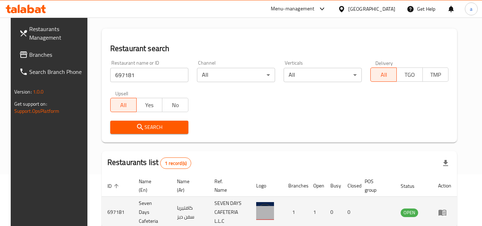
scroll to position [86, 0]
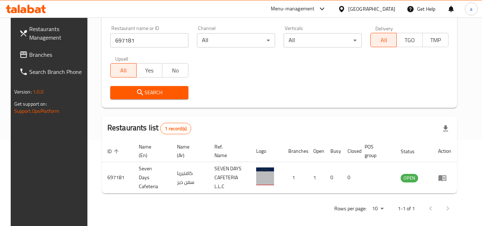
drag, startPoint x: 38, startPoint y: 59, endPoint x: 9, endPoint y: 70, distance: 30.3
click at [38, 59] on span "Branches" at bounding box center [57, 54] width 56 height 9
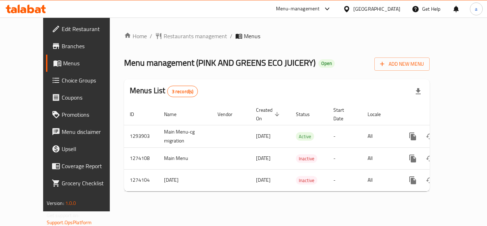
click at [160, 28] on div "Home / Restaurants management / Menus Menu management ( PINK AND GREENS ECO JUI…" at bounding box center [277, 114] width 334 height 194
click at [164, 34] on span "Restaurants management" at bounding box center [195, 36] width 63 height 9
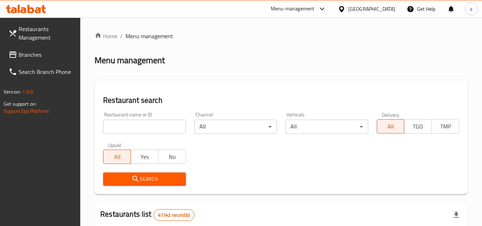
click at [133, 124] on input "search" at bounding box center [144, 126] width 82 height 14
paste input "647413"
type input "647413"
click button "Search" at bounding box center [144, 178] width 82 height 13
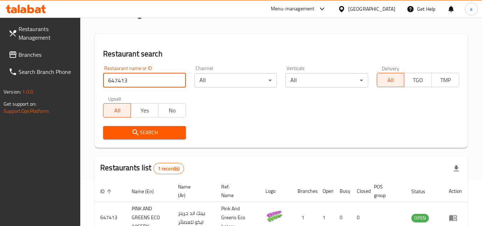
scroll to position [92, 0]
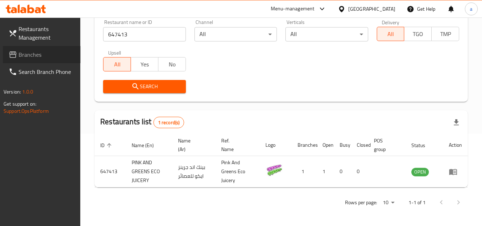
click at [34, 55] on span "Branches" at bounding box center [47, 54] width 56 height 9
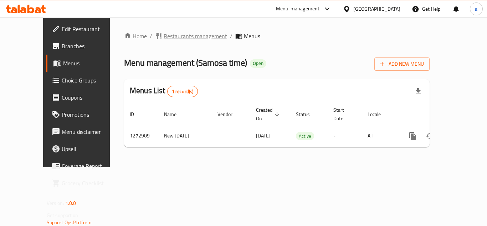
click at [166, 33] on span "Restaurants management" at bounding box center [195, 36] width 63 height 9
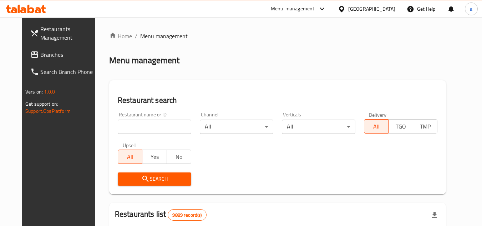
click at [154, 128] on input "search" at bounding box center [154, 126] width 73 height 14
paste input "690507"
type input "690507"
click button "Search" at bounding box center [154, 178] width 73 height 13
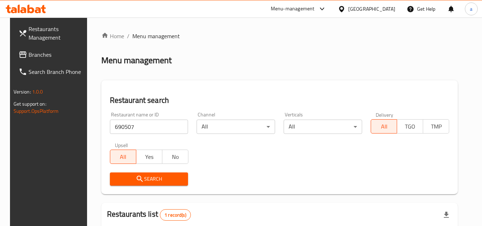
scroll to position [92, 0]
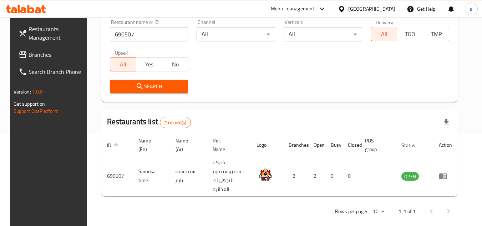
drag, startPoint x: 44, startPoint y: 53, endPoint x: 11, endPoint y: 74, distance: 38.9
click at [44, 53] on span "Branches" at bounding box center [57, 54] width 56 height 9
